Goal: Task Accomplishment & Management: Complete application form

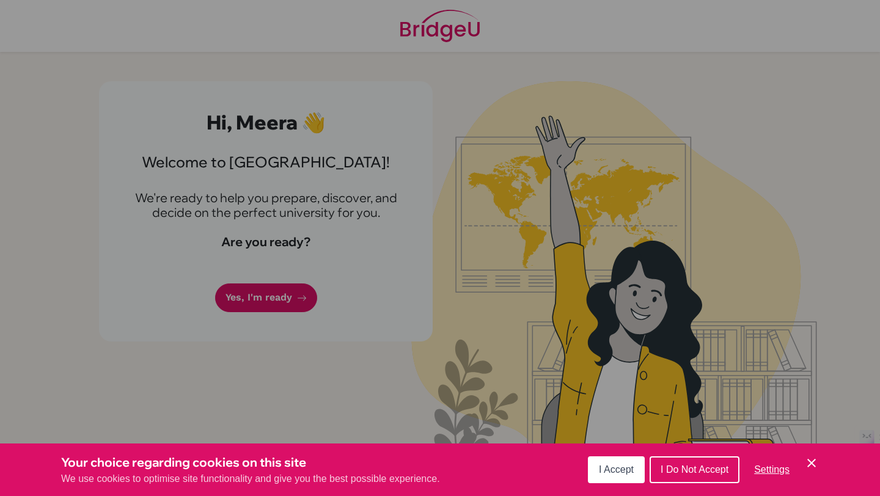
click at [634, 468] on button "I Accept" at bounding box center [616, 469] width 57 height 27
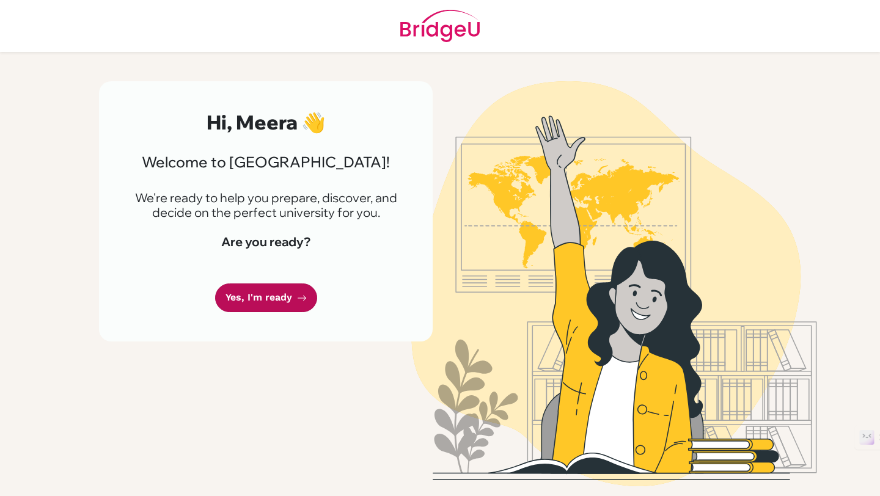
click at [290, 304] on link "Yes, I'm ready" at bounding box center [266, 298] width 102 height 29
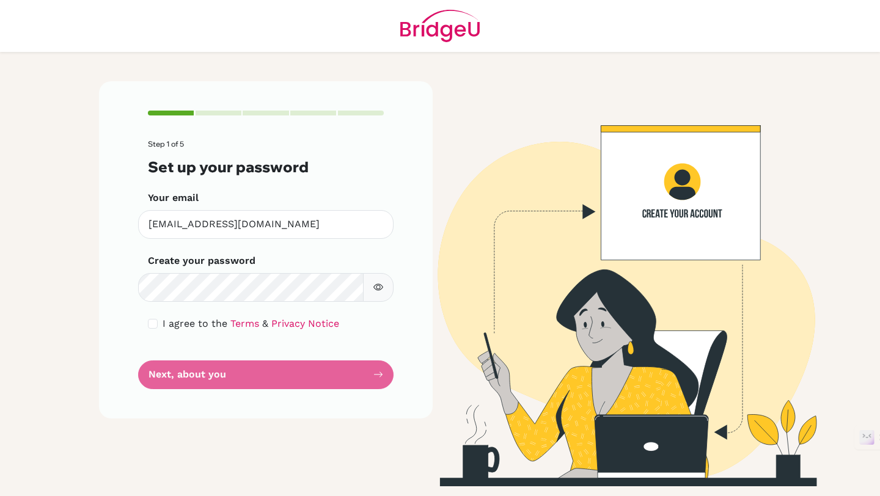
click at [383, 296] on button "button" at bounding box center [378, 287] width 31 height 29
click at [152, 325] on input "checkbox" at bounding box center [153, 324] width 10 height 10
checkbox input "true"
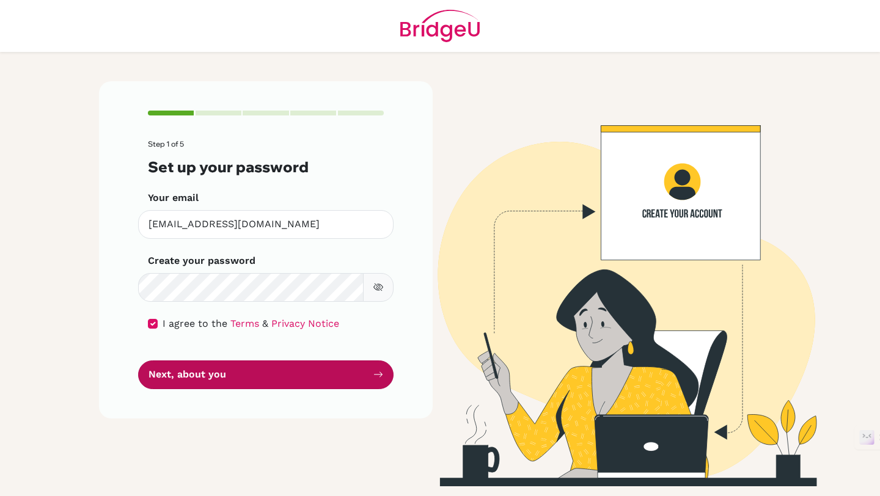
click at [190, 376] on button "Next, about you" at bounding box center [265, 375] width 255 height 29
